Goal: Task Accomplishment & Management: Use online tool/utility

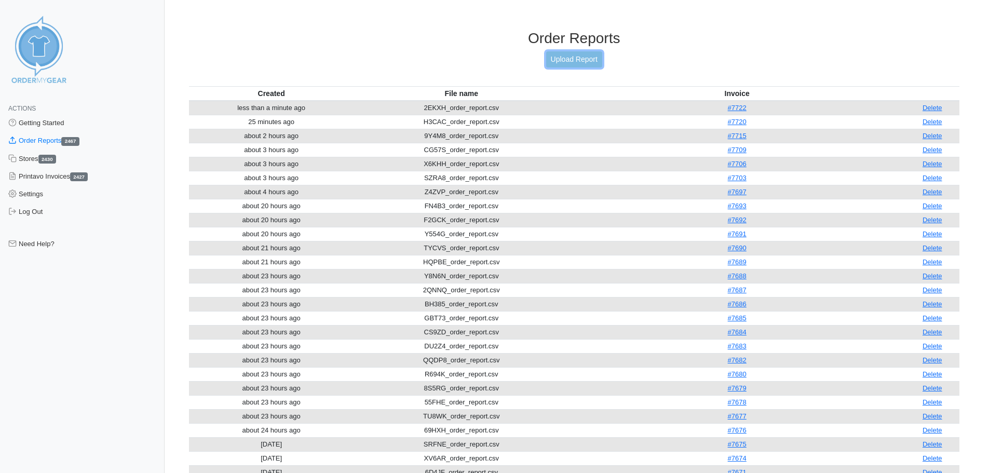
click at [576, 58] on link "Upload Report" at bounding box center [574, 59] width 56 height 16
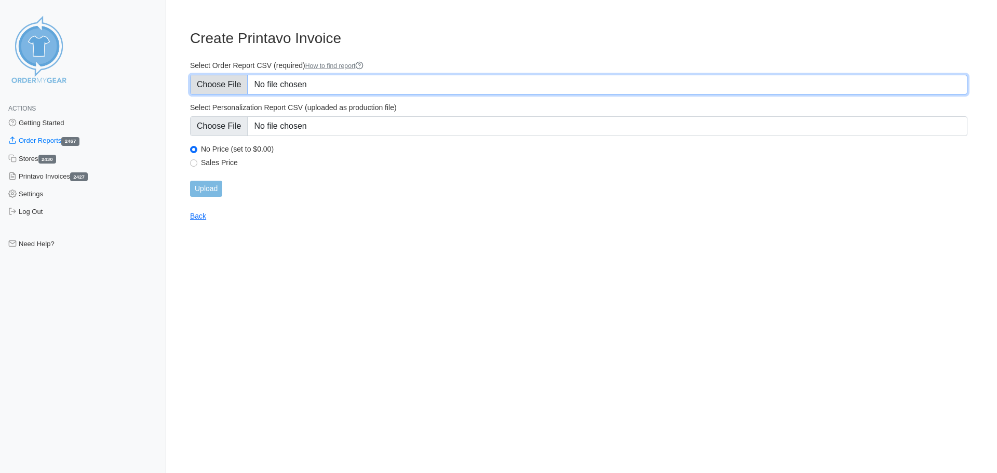
click at [230, 88] on input "Select Order Report CSV (required) How to find report" at bounding box center [578, 85] width 777 height 20
type input "C:\fakepath\AY63P_order_report.csv"
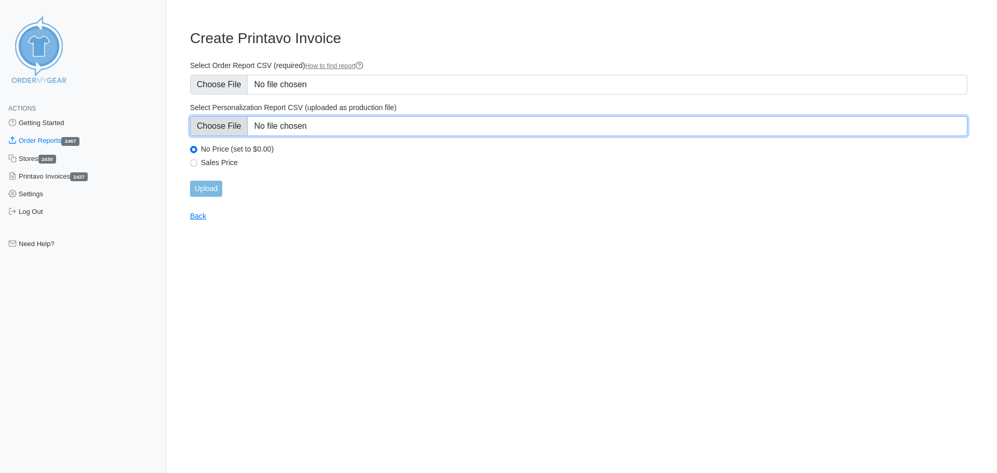
click at [222, 125] on input "Select Personalization Report CSV (uploaded as production file)" at bounding box center [578, 126] width 777 height 20
type input "C:\fakepath\AY63P_personalization_report.csv"
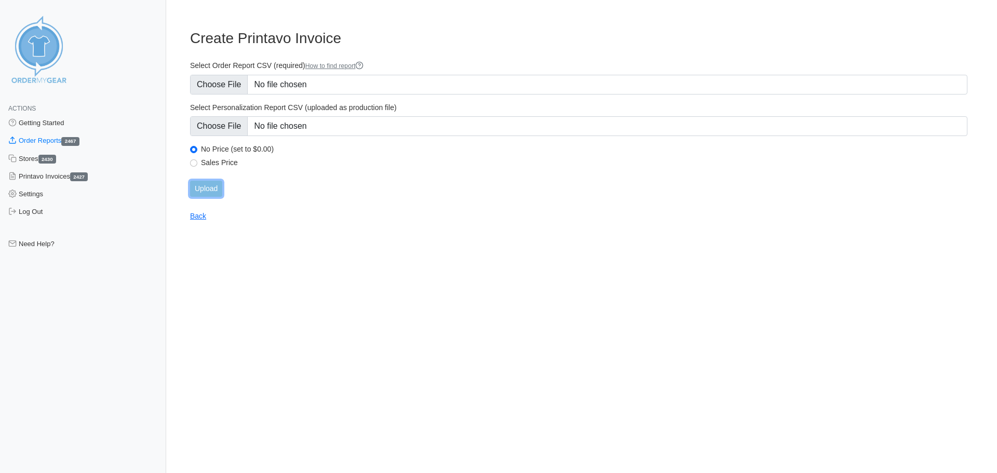
click at [204, 189] on input "Upload" at bounding box center [206, 189] width 32 height 16
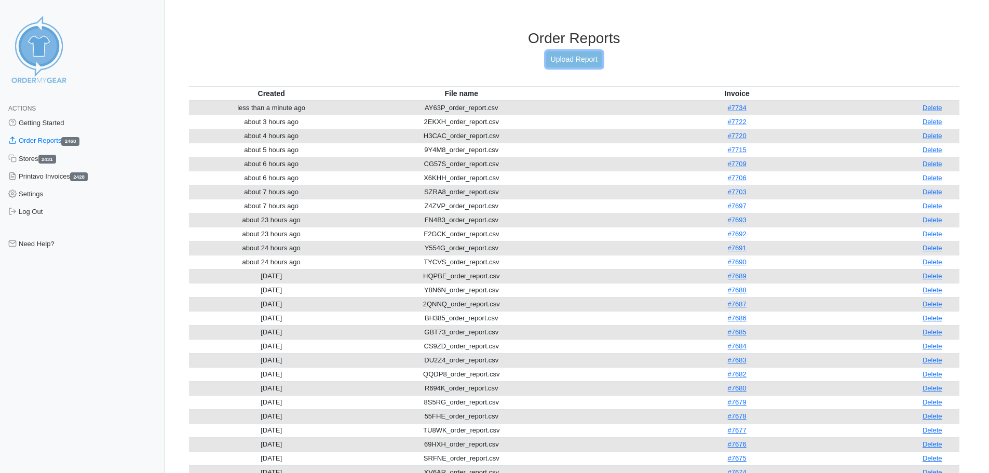
click at [568, 60] on link "Upload Report" at bounding box center [574, 59] width 56 height 16
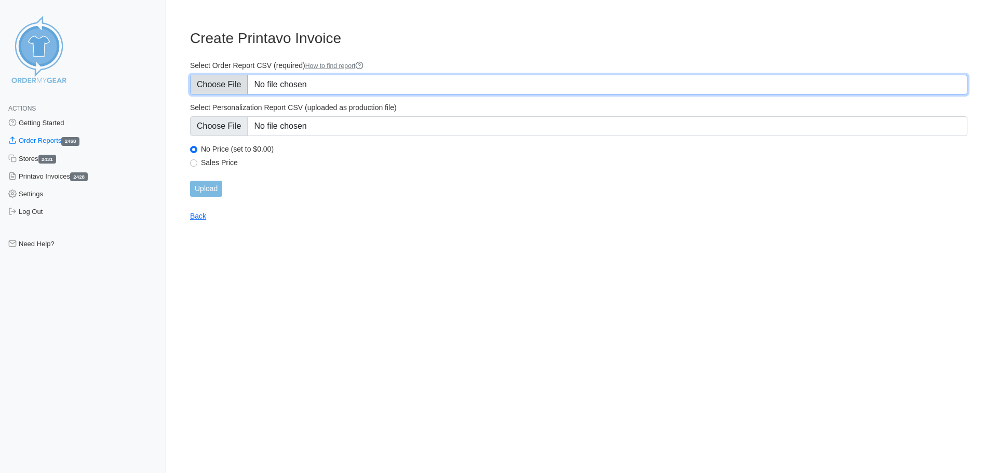
click at [212, 81] on input "Select Order Report CSV (required) How to find report" at bounding box center [578, 85] width 777 height 20
click at [221, 82] on input "Select Order Report CSV (required) How to find report" at bounding box center [578, 85] width 777 height 20
type input "C:\fakepath\ESGJ8_order_report.csv"
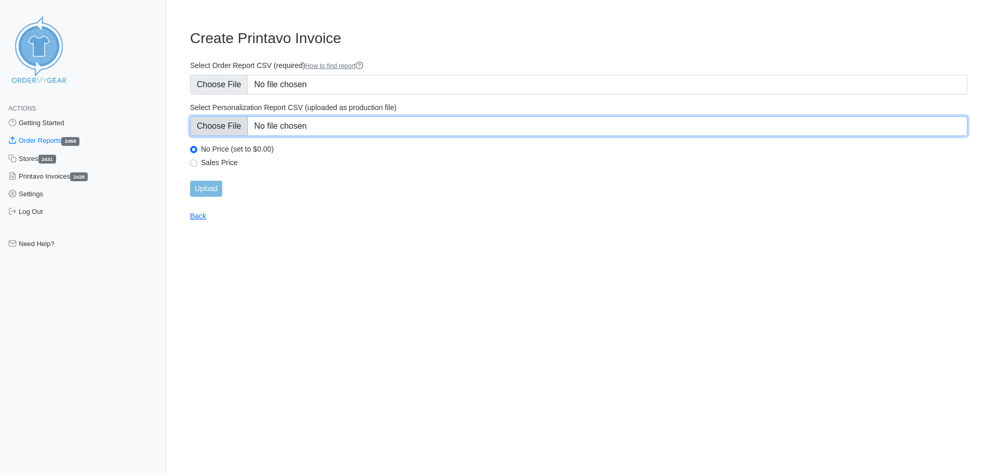
click at [233, 129] on input "Select Personalization Report CSV (uploaded as production file)" at bounding box center [578, 126] width 777 height 20
type input "C:\fakepath\ESGJ8_personalization_report.csv"
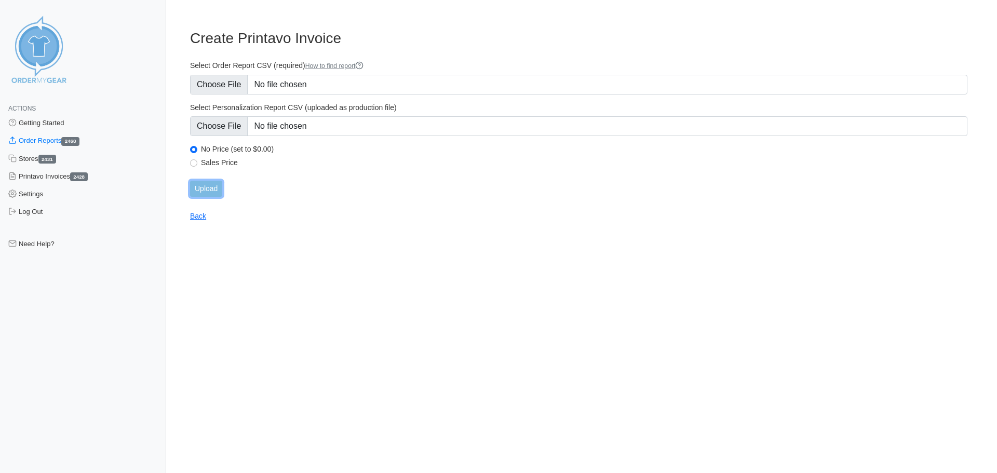
click at [205, 185] on input "Upload" at bounding box center [206, 189] width 32 height 16
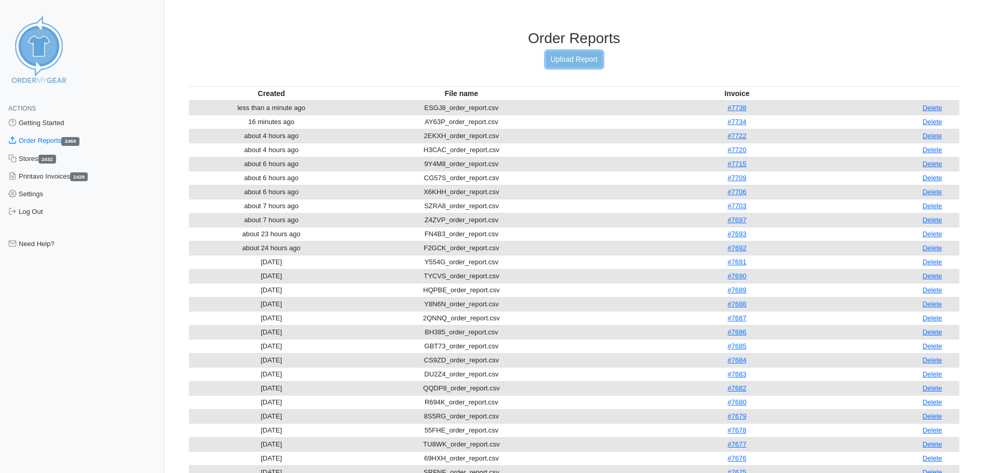
click at [574, 62] on link "Upload Report" at bounding box center [574, 59] width 56 height 16
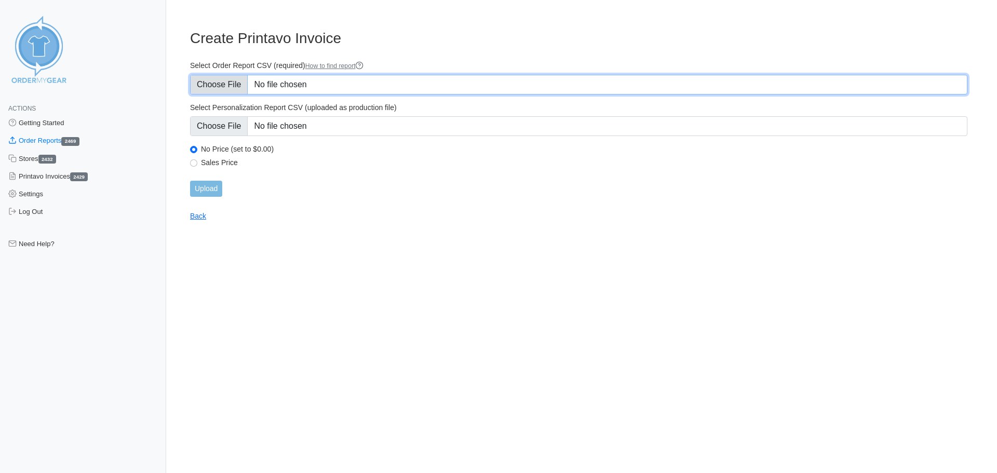
click at [220, 85] on input "Select Order Report CSV (required) How to find report" at bounding box center [578, 85] width 777 height 20
type input "C:\fakepath\69HXH_order_report (2).csv"
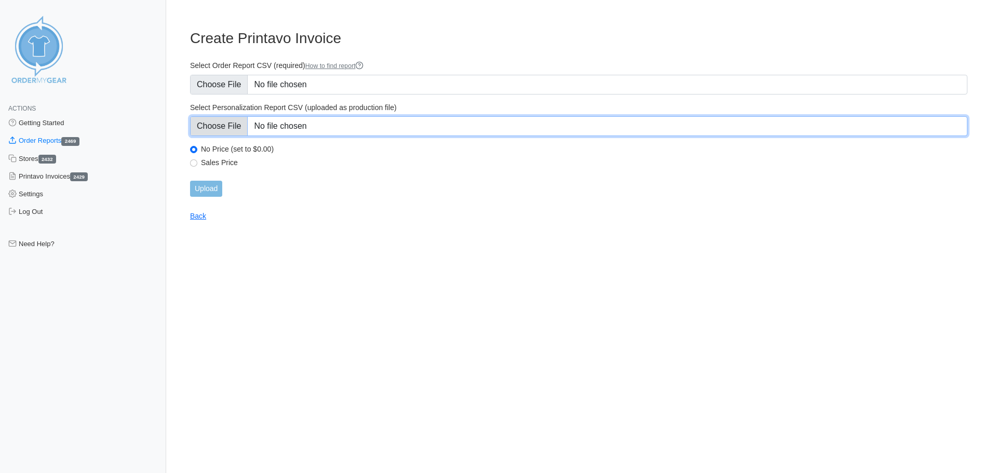
click at [214, 128] on input "Select Personalization Report CSV (uploaded as production file)" at bounding box center [578, 126] width 777 height 20
type input "C:\fakepath\69HXH_personalization_report (1).csv"
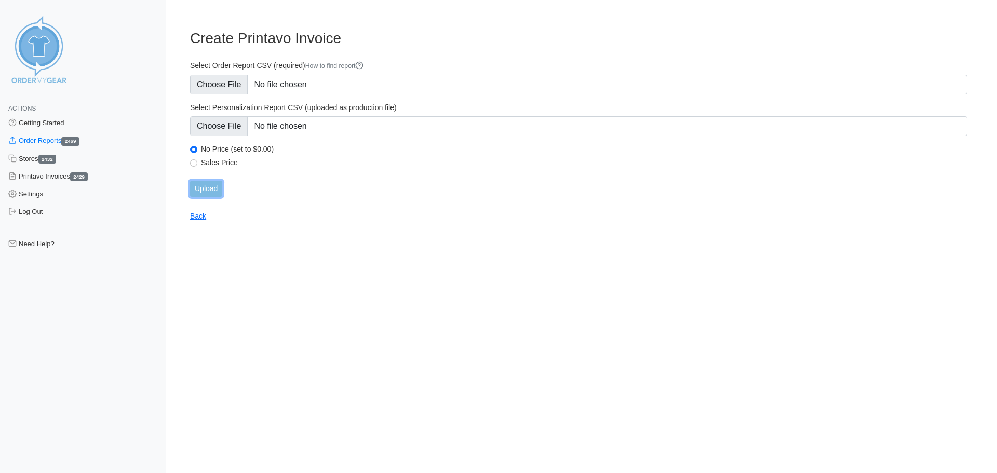
click at [216, 190] on input "Upload" at bounding box center [206, 189] width 32 height 16
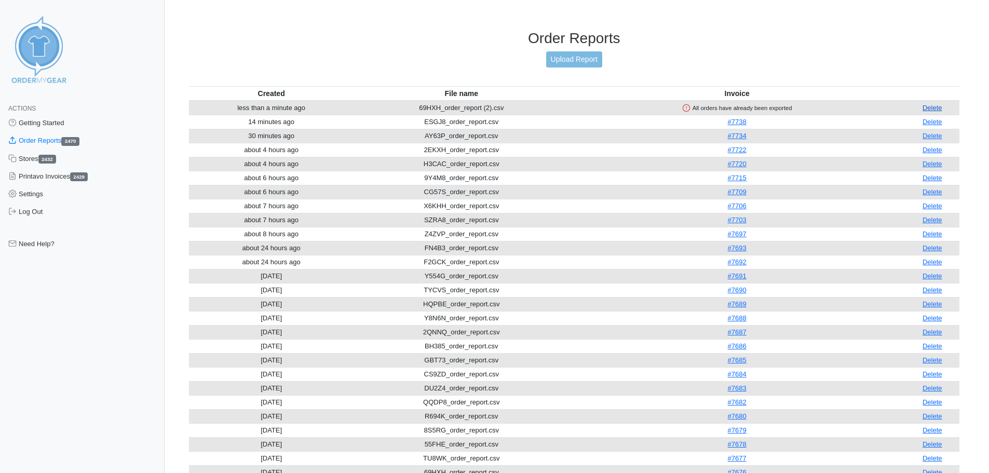
click at [930, 109] on link "Delete" at bounding box center [933, 108] width 20 height 8
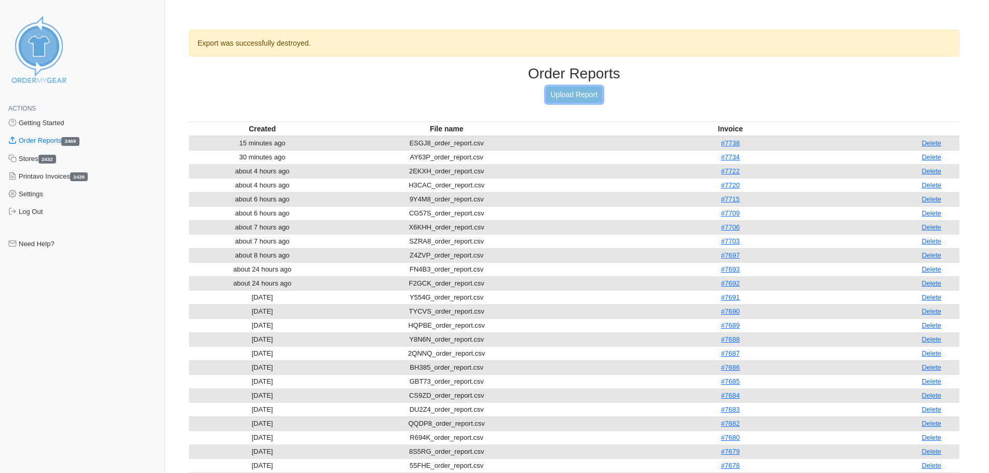
click at [560, 96] on link "Upload Report" at bounding box center [574, 95] width 56 height 16
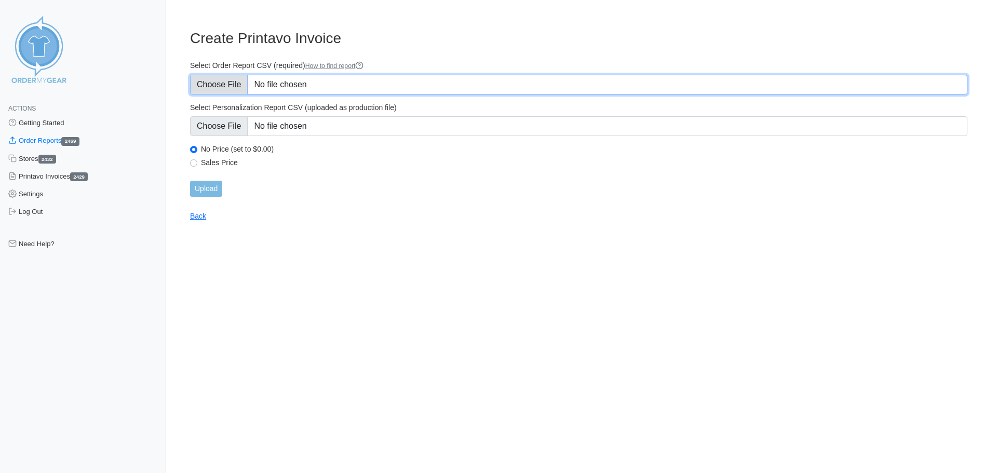
click at [219, 78] on input "Select Order Report CSV (required) How to find report" at bounding box center [578, 85] width 777 height 20
type input "C:\fakepath\ER2KV_order_report.csv"
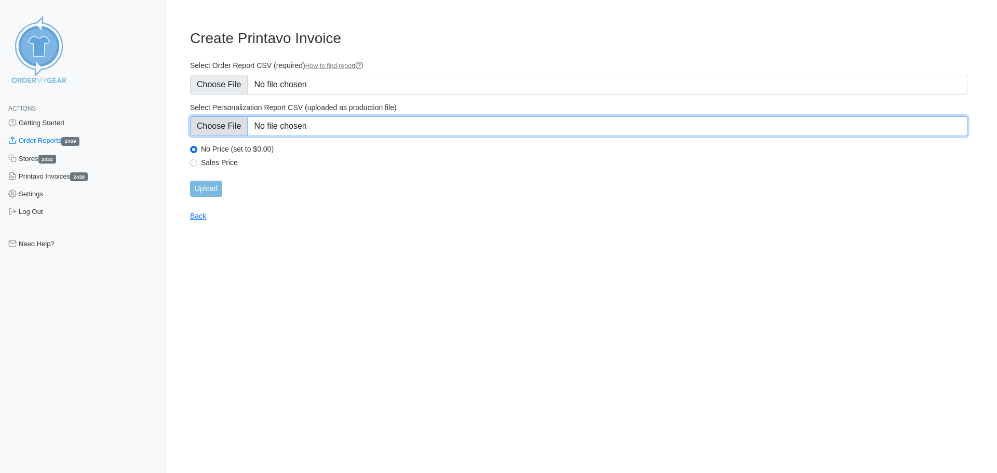
click at [193, 123] on input "Select Personalization Report CSV (uploaded as production file)" at bounding box center [578, 126] width 777 height 20
type input "C:\fakepath\ER2KV_personalization_report.csv"
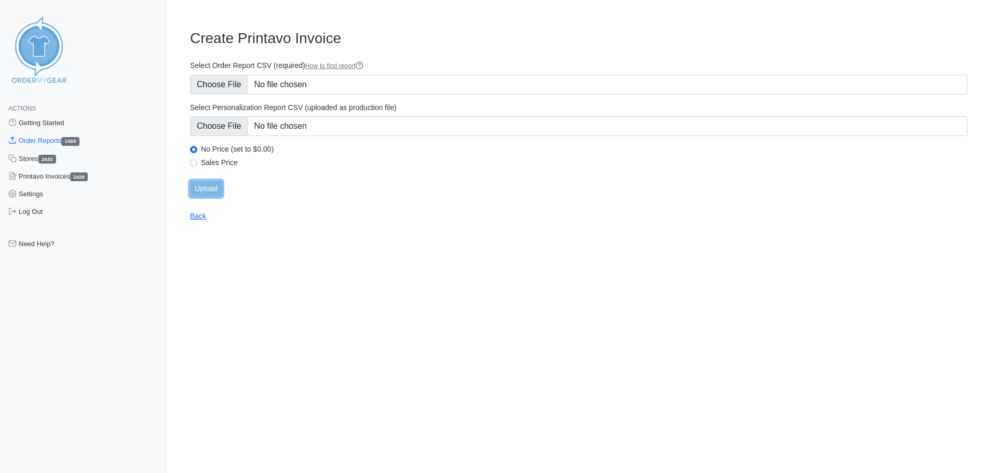
click at [207, 192] on input "Upload" at bounding box center [206, 189] width 32 height 16
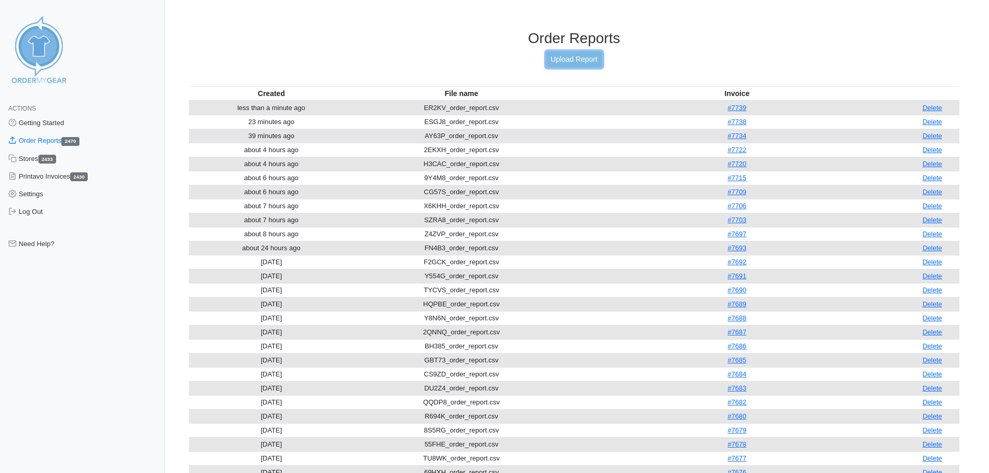
click at [581, 61] on link "Upload Report" at bounding box center [574, 59] width 56 height 16
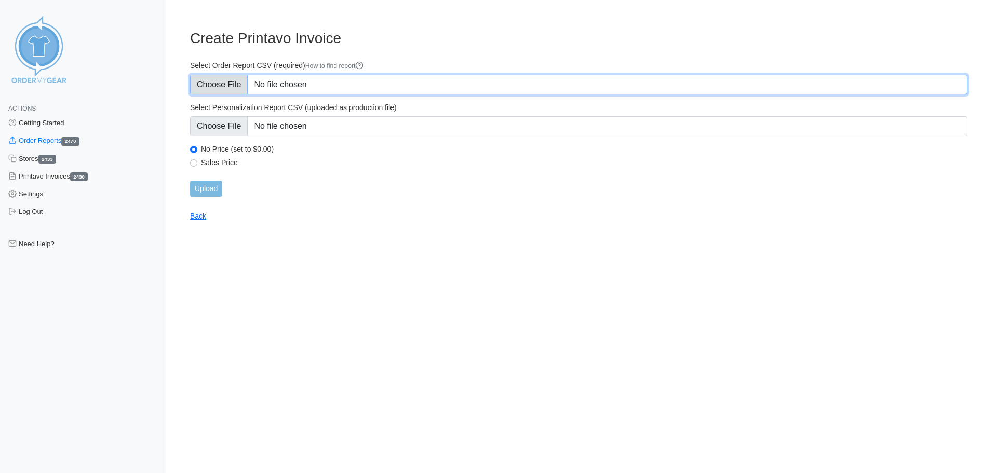
click at [224, 89] on input "Select Order Report CSV (required) How to find report" at bounding box center [578, 85] width 777 height 20
type input "C:\fakepath\ER2KV_order_report (1).csv"
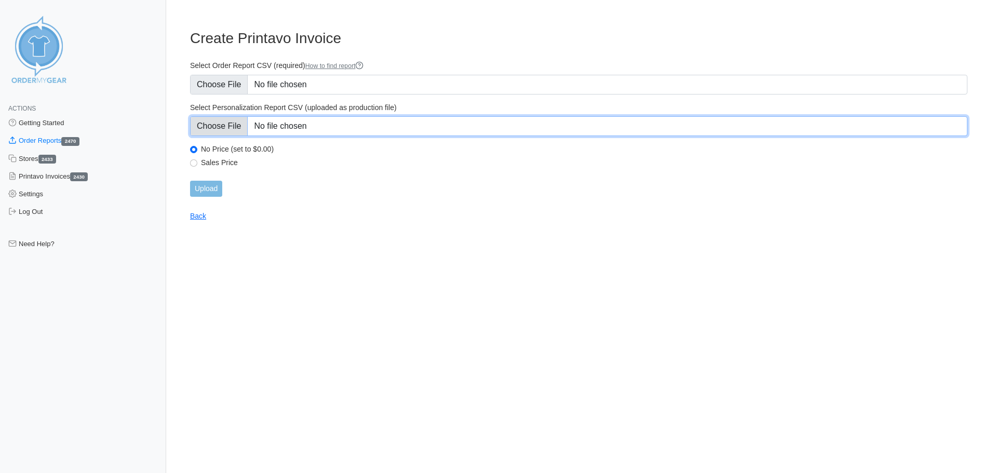
click at [237, 126] on input "Select Personalization Report CSV (uploaded as production file)" at bounding box center [578, 126] width 777 height 20
type input "C:\fakepath\ER2KV_personalization_report (1).csv"
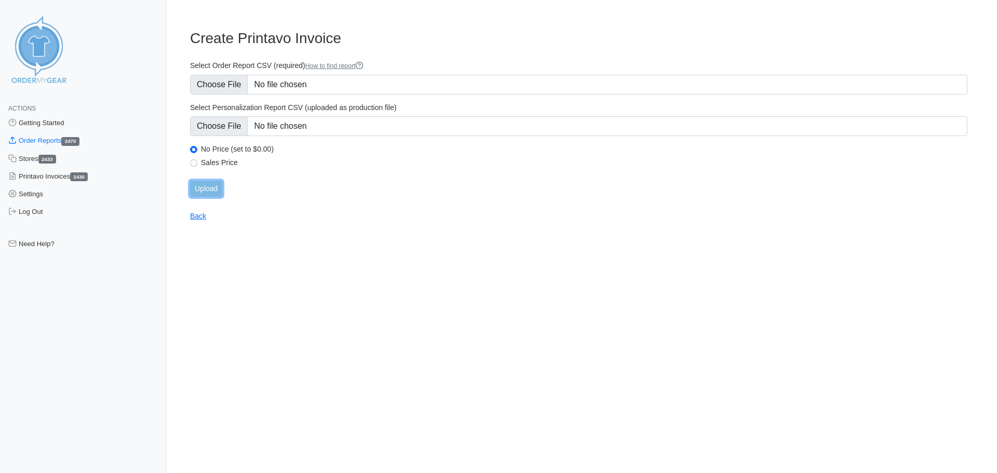
click at [207, 190] on input "Upload" at bounding box center [206, 189] width 32 height 16
